Goal: Task Accomplishment & Management: Manage account settings

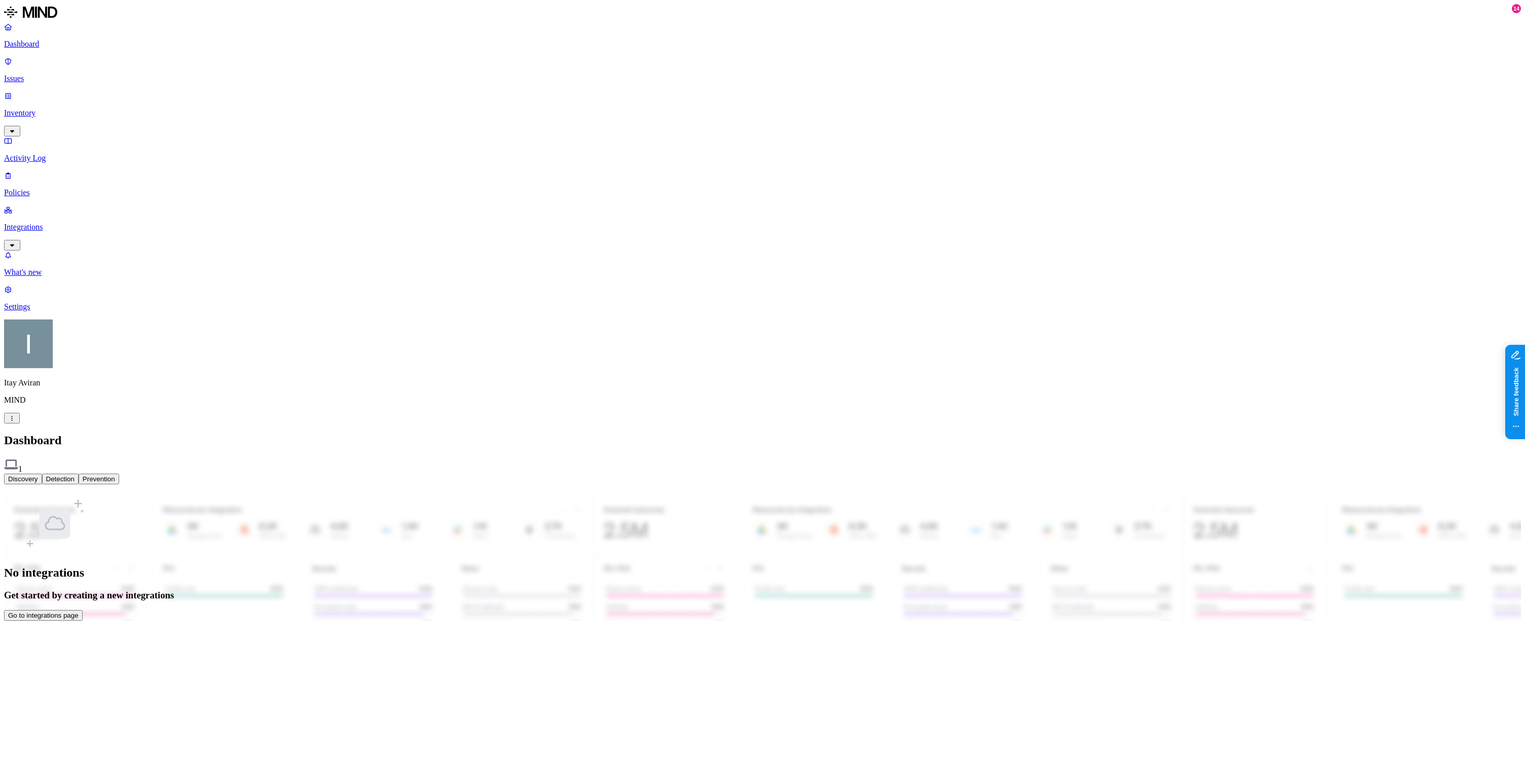
click at [50, 223] on p "Integrations" at bounding box center [762, 227] width 1517 height 9
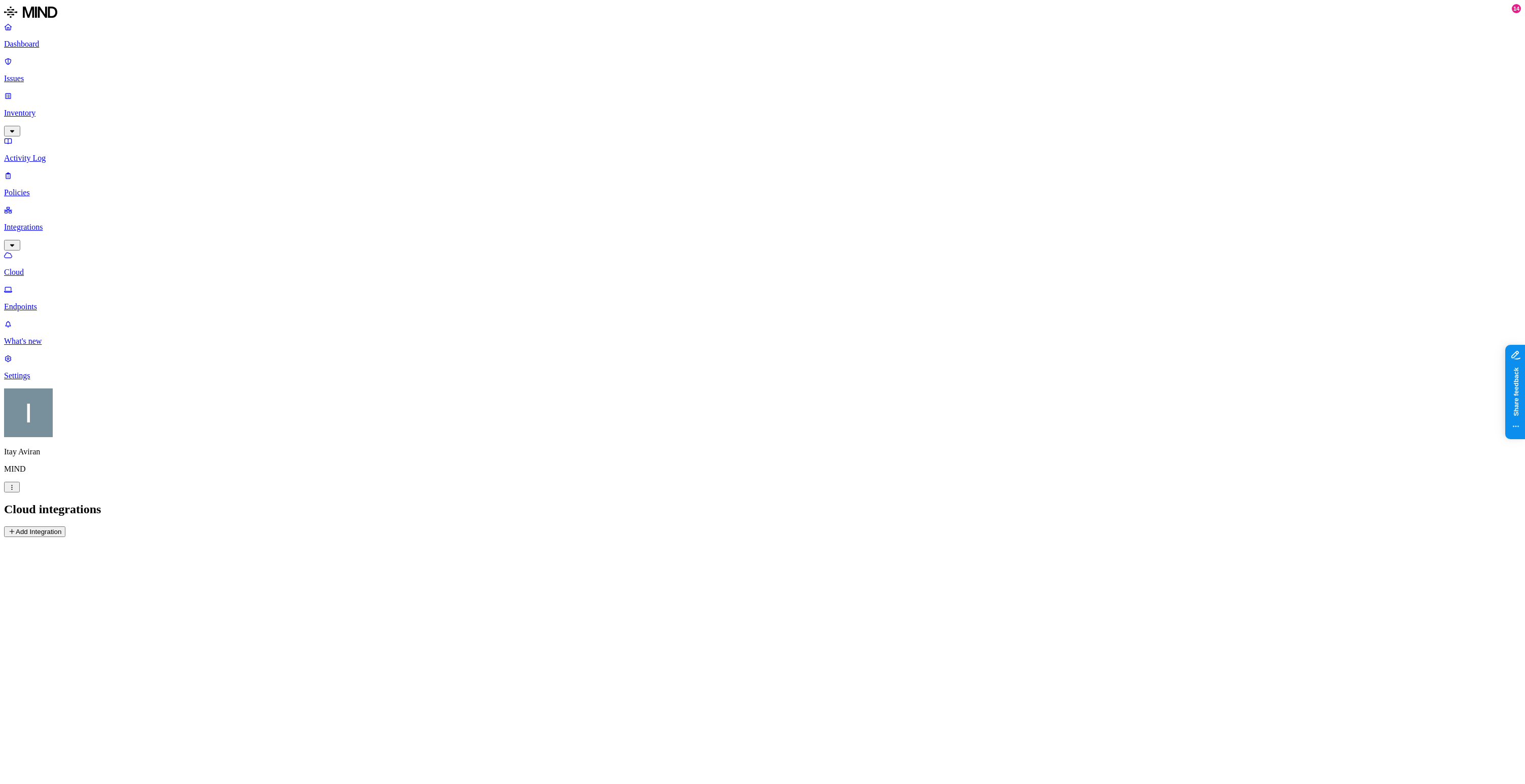
click at [56, 223] on p "Integrations" at bounding box center [762, 227] width 1517 height 9
click at [56, 302] on p "Endpoints" at bounding box center [762, 307] width 1517 height 9
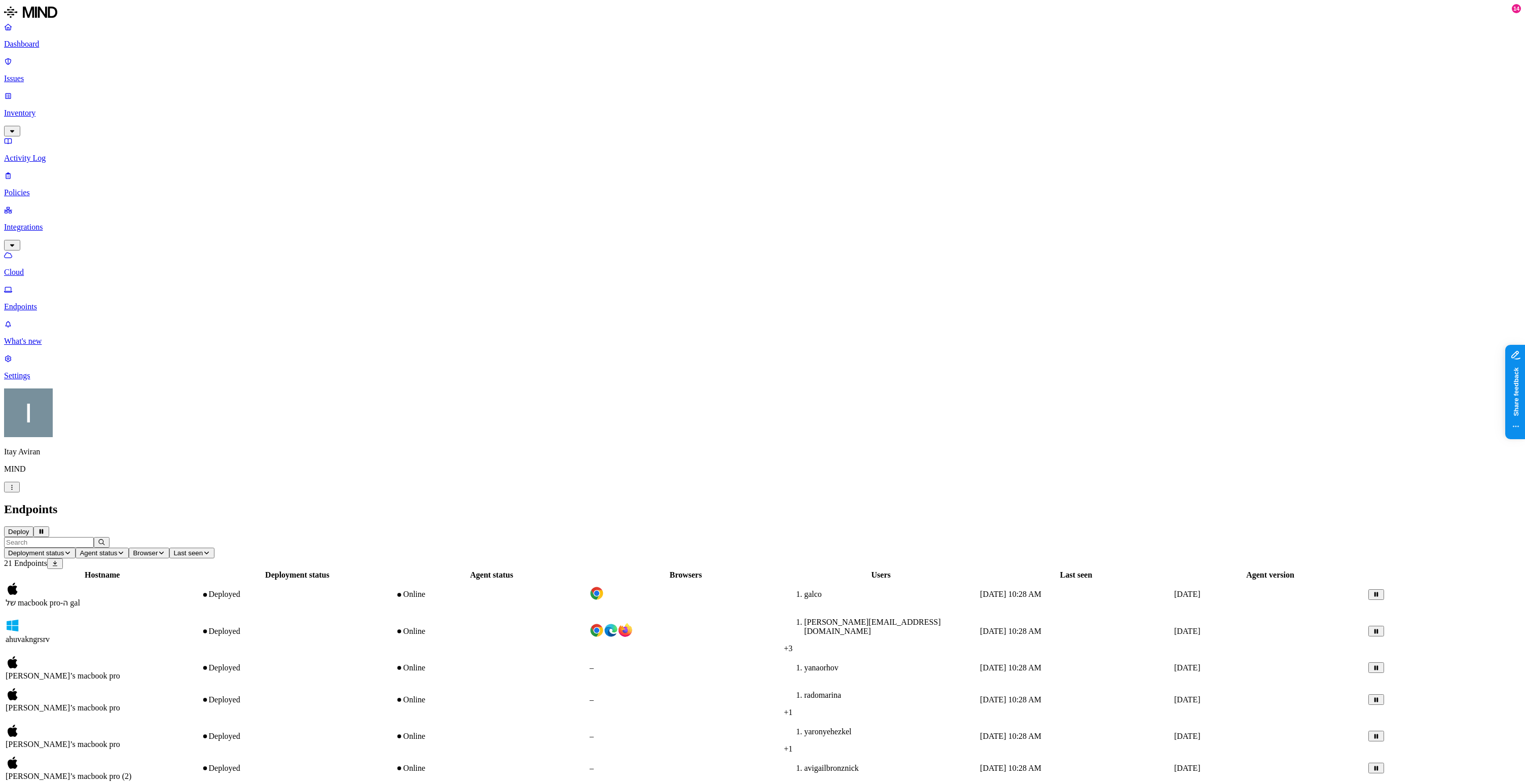
click at [200, 755] on td "[PERSON_NAME]’s macbook pro (2)" at bounding box center [102, 768] width 195 height 26
